Goal: Understand process/instructions

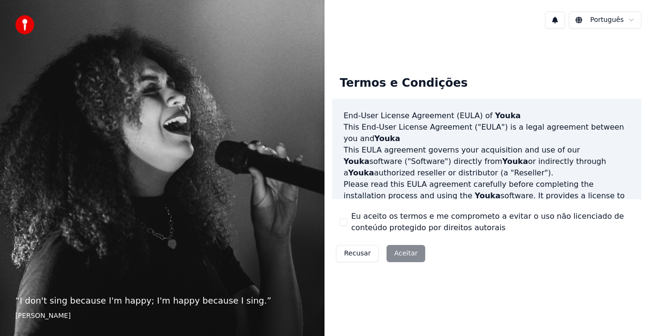
click at [400, 252] on div "Recusar Aceitar" at bounding box center [380, 253] width 97 height 25
click at [400, 254] on div "Recusar Aceitar" at bounding box center [380, 253] width 97 height 25
click at [415, 255] on div "Recusar Aceitar" at bounding box center [380, 253] width 97 height 25
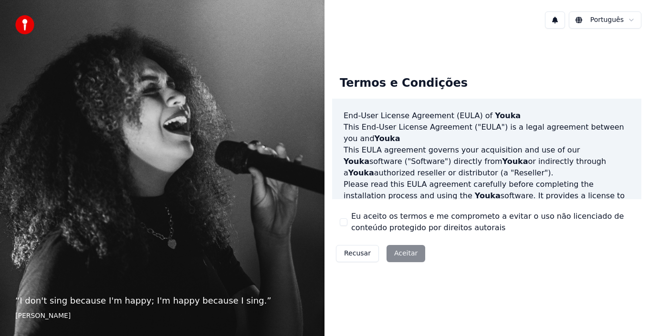
click at [408, 252] on div "Recusar Aceitar" at bounding box center [380, 253] width 97 height 25
click at [406, 251] on div "Recusar Aceitar" at bounding box center [380, 253] width 97 height 25
click at [403, 254] on div "Recusar Aceitar" at bounding box center [380, 253] width 97 height 25
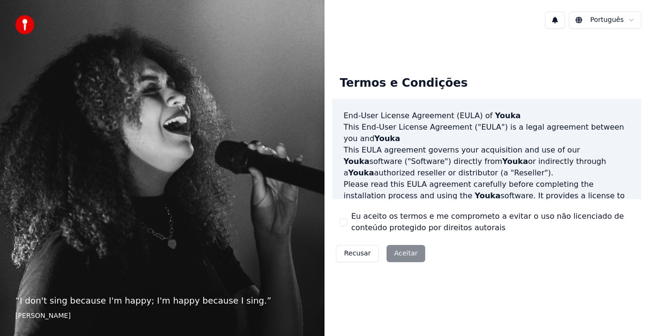
click at [403, 254] on div "Recusar Aceitar" at bounding box center [380, 253] width 97 height 25
